Goal: Navigation & Orientation: Find specific page/section

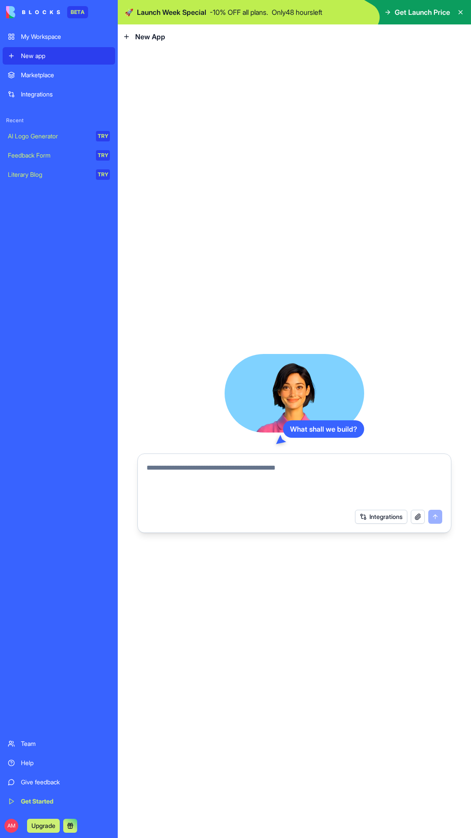
click at [37, 178] on div "Literary Blog" at bounding box center [49, 174] width 82 height 9
click at [37, 137] on div "AI Logo Generator" at bounding box center [49, 136] width 82 height 9
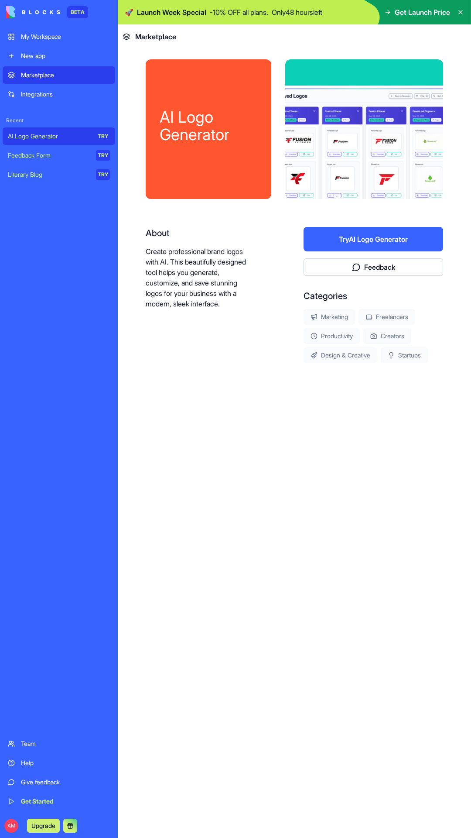
click at [36, 154] on div "Feedback Form" at bounding box center [49, 155] width 82 height 9
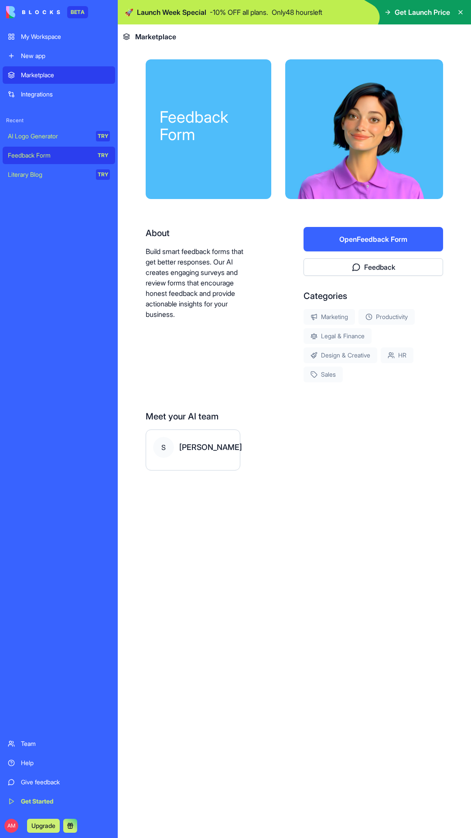
click at [38, 171] on div "Literary Blog" at bounding box center [49, 174] width 82 height 9
